Goal: Information Seeking & Learning: Learn about a topic

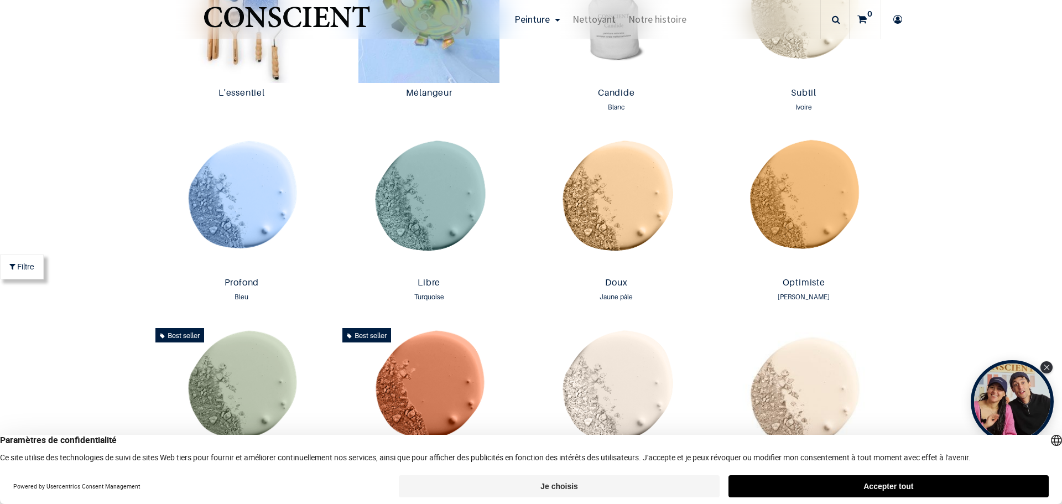
scroll to position [941, 0]
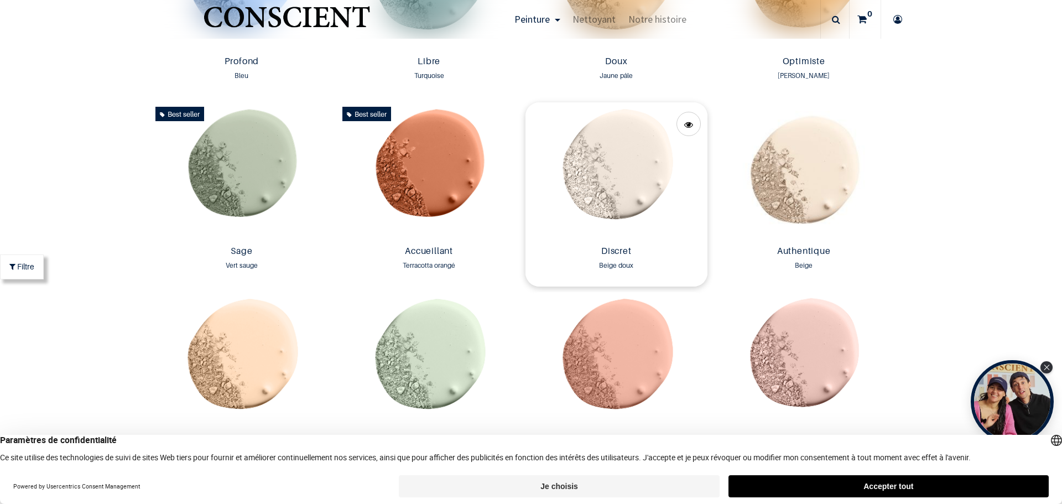
click at [615, 183] on img at bounding box center [617, 171] width 182 height 139
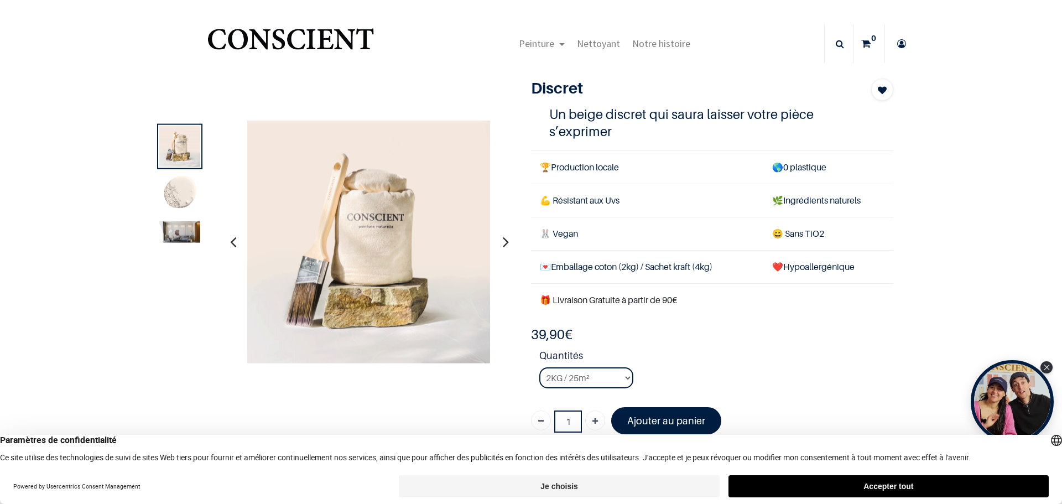
click at [318, 248] on img at bounding box center [368, 241] width 243 height 243
click at [497, 241] on button "button" at bounding box center [505, 241] width 17 height 41
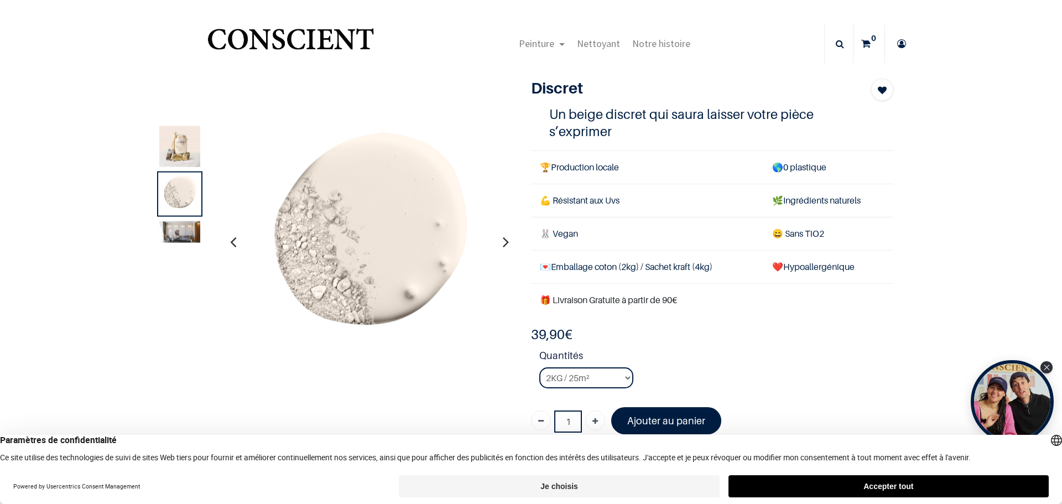
click at [505, 242] on button "button" at bounding box center [505, 241] width 17 height 41
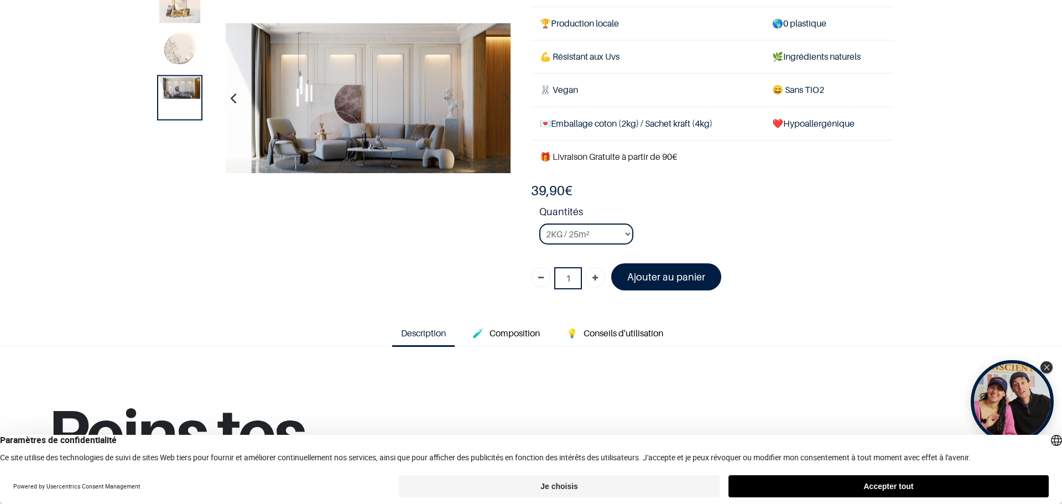
scroll to position [166, 0]
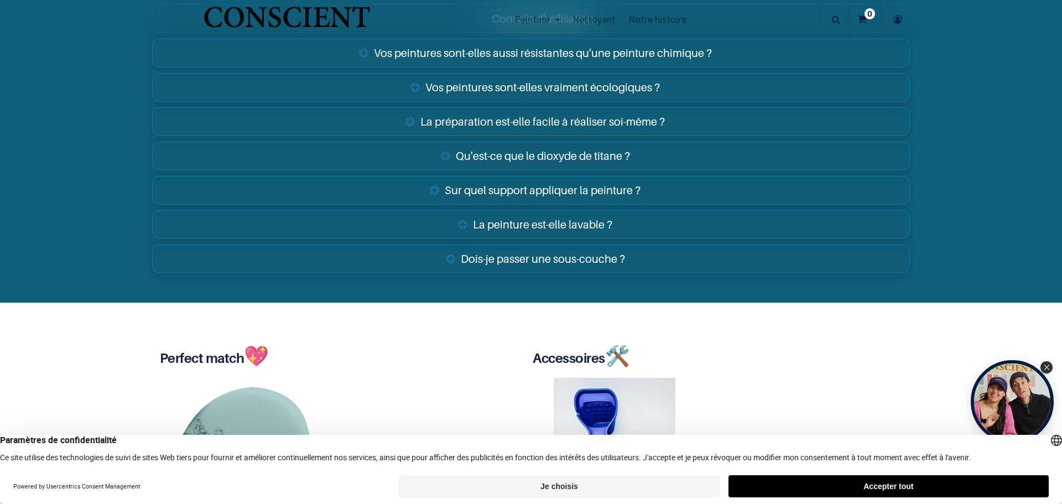
scroll to position [1985, 0]
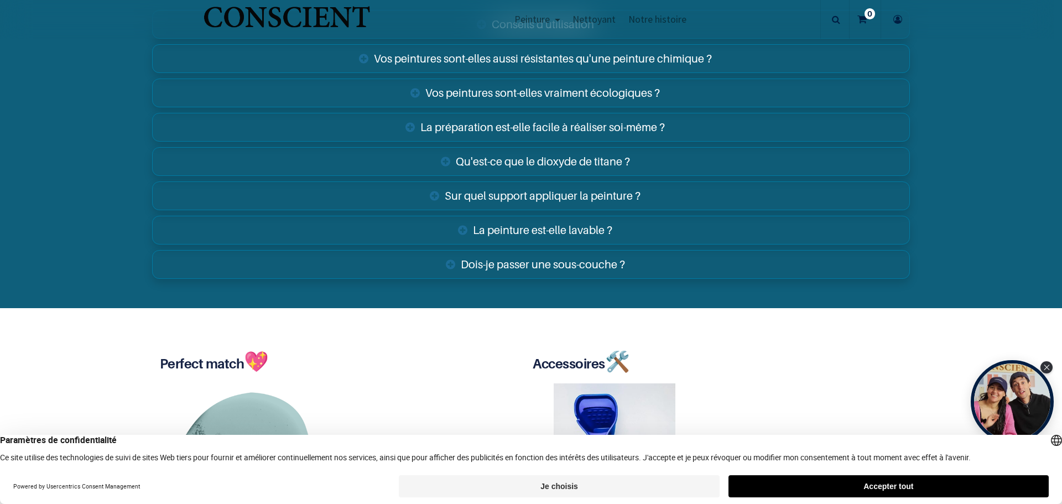
click at [546, 158] on link "Qu'est-ce que le dioxyde de titane ?" at bounding box center [531, 161] width 758 height 29
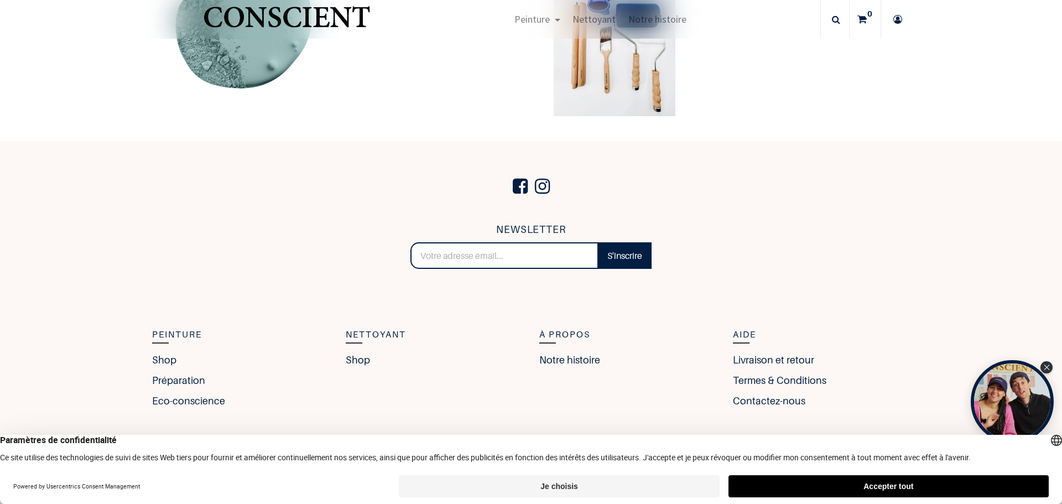
scroll to position [2553, 0]
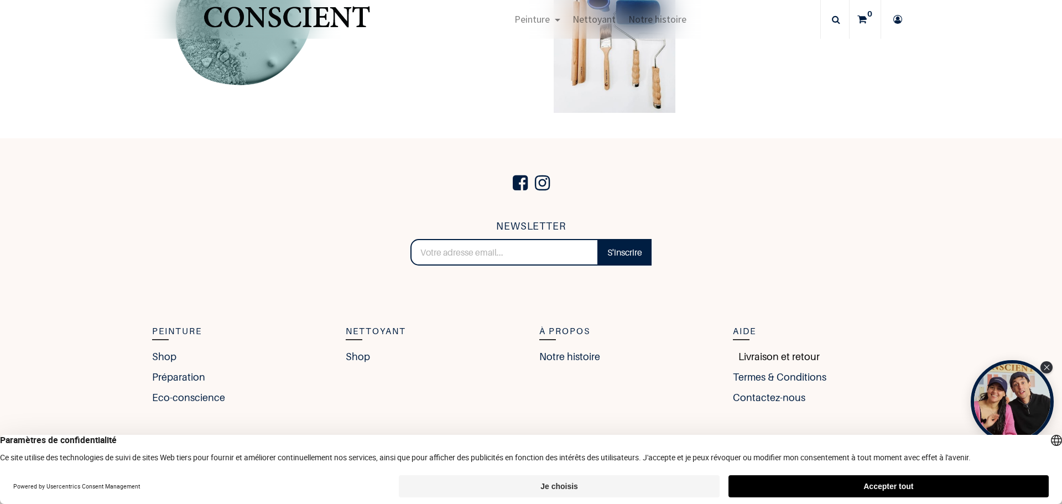
click at [775, 358] on link "Livraison et retour" at bounding box center [776, 356] width 87 height 15
